Goal: Find contact information: Find contact information

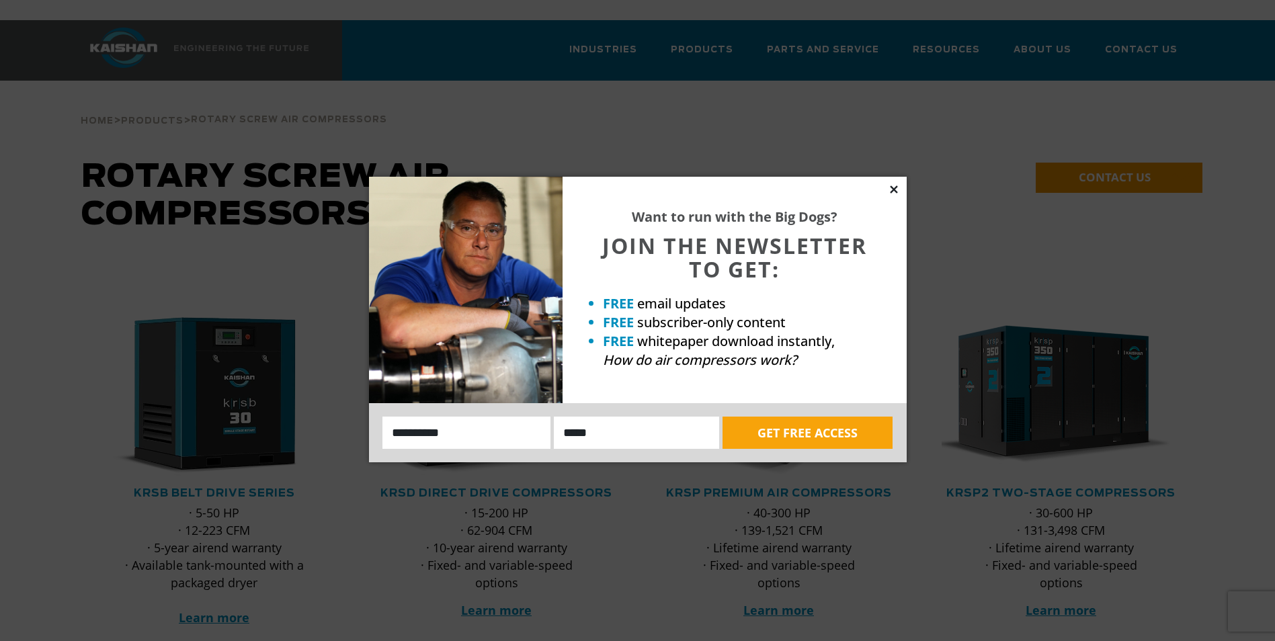
click at [893, 189] on icon at bounding box center [893, 188] width 7 height 7
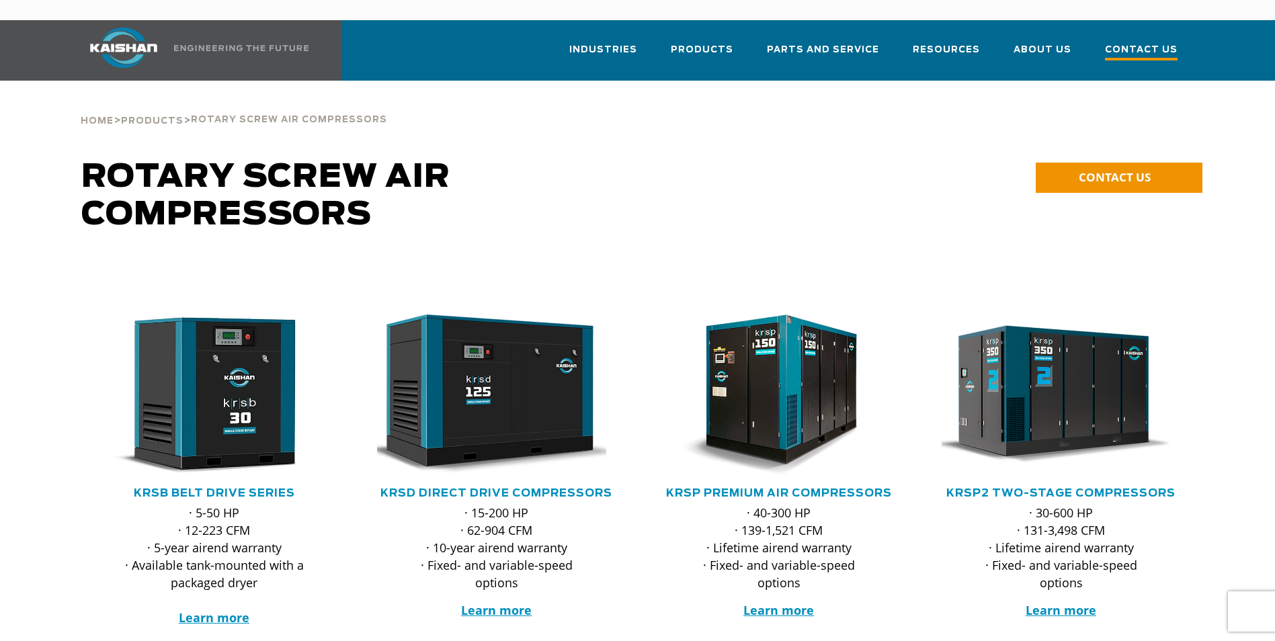
click at [1136, 42] on span "Contact Us" at bounding box center [1141, 51] width 73 height 18
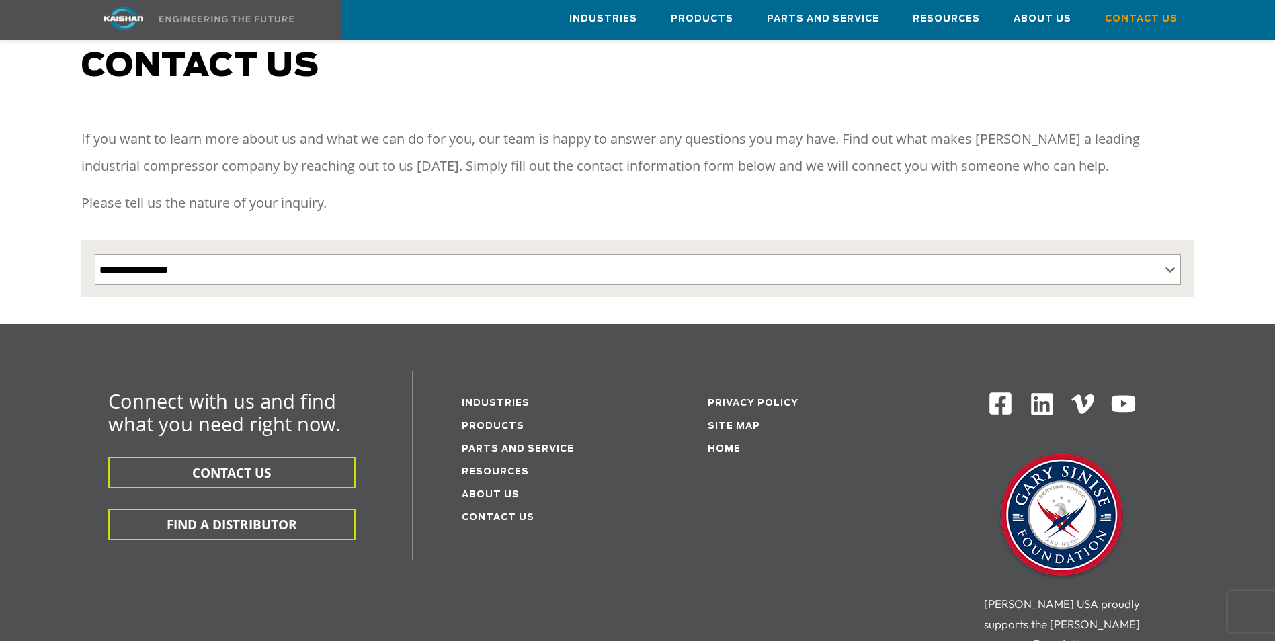
scroll to position [134, 0]
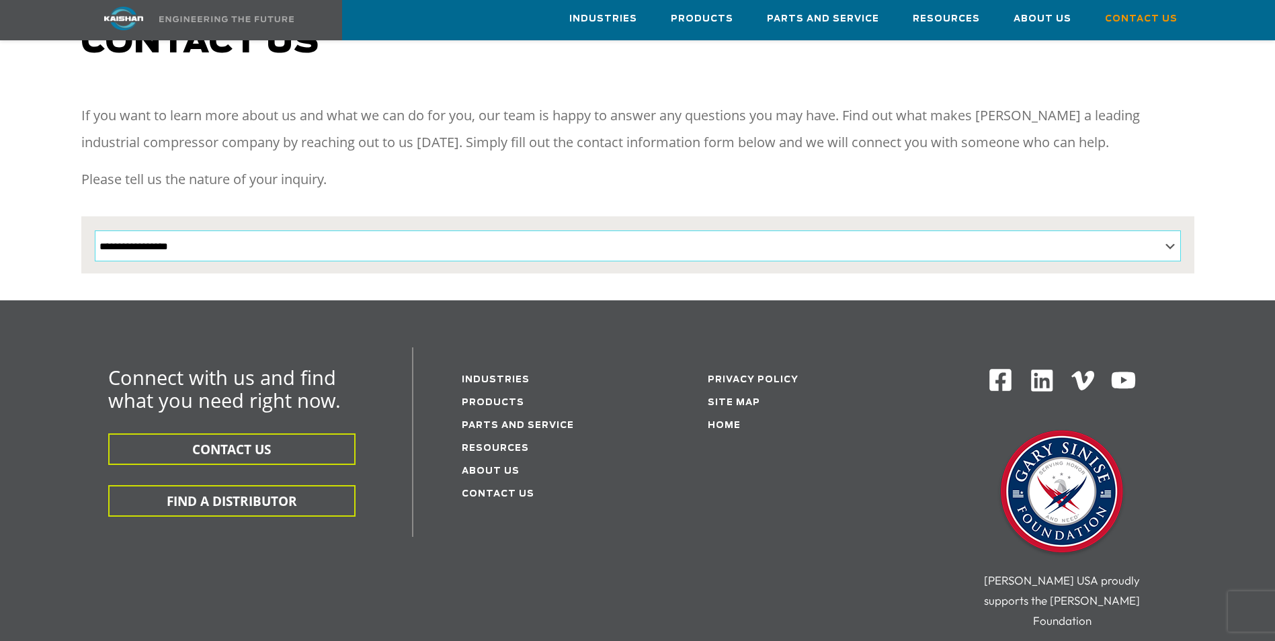
click at [163, 230] on select "**********" at bounding box center [638, 245] width 1086 height 31
click at [77, 372] on div "Connect with us and find what you need right now. CONTACT US FIND A DISTRIBUTOR" at bounding box center [243, 441] width 340 height 189
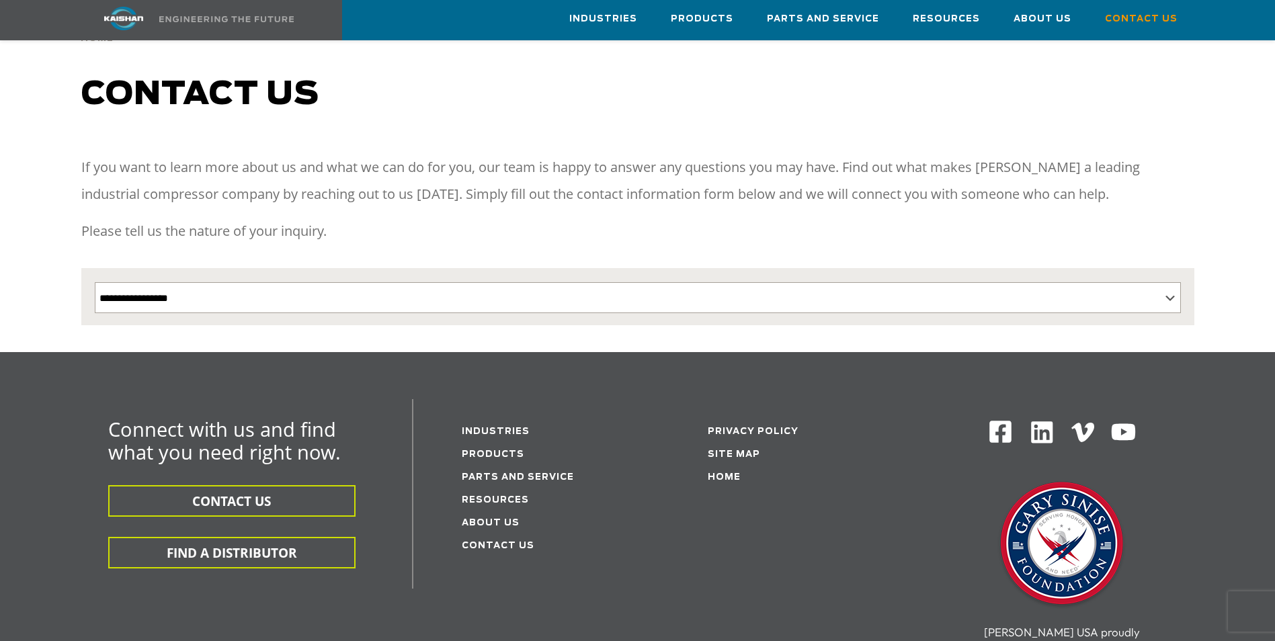
scroll to position [0, 0]
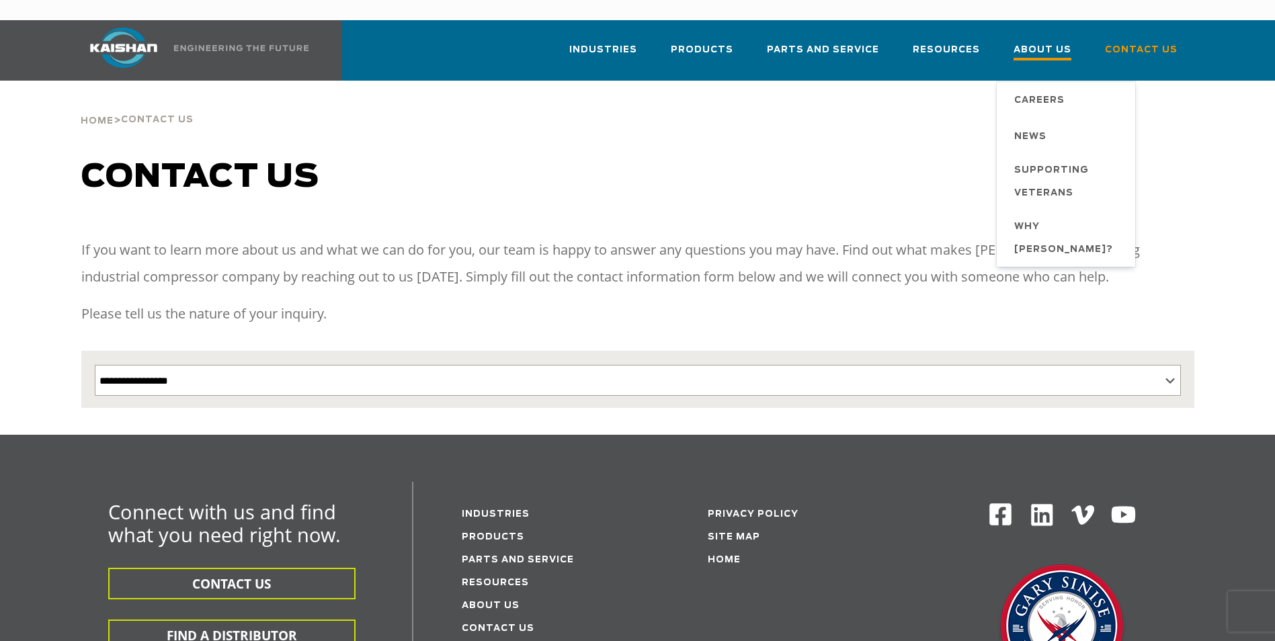
click at [1039, 42] on span "About Us" at bounding box center [1042, 51] width 58 height 18
